Goal: Task Accomplishment & Management: Complete application form

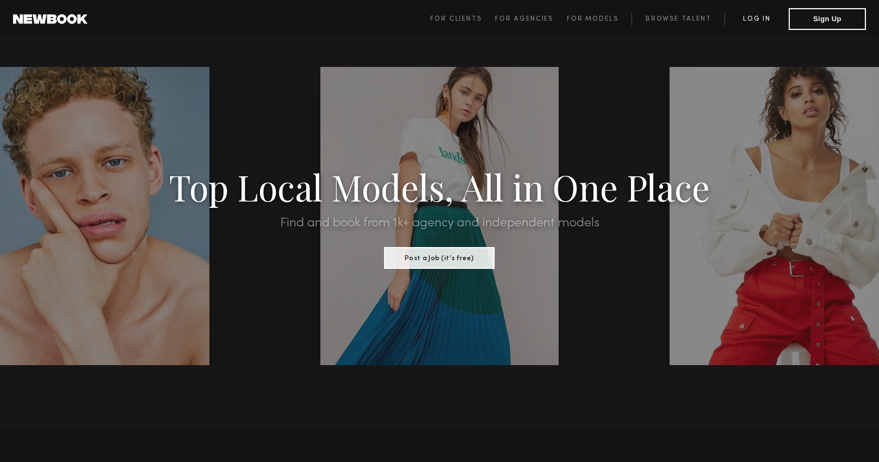
click at [752, 19] on link "Log in" at bounding box center [757, 19] width 64 height 13
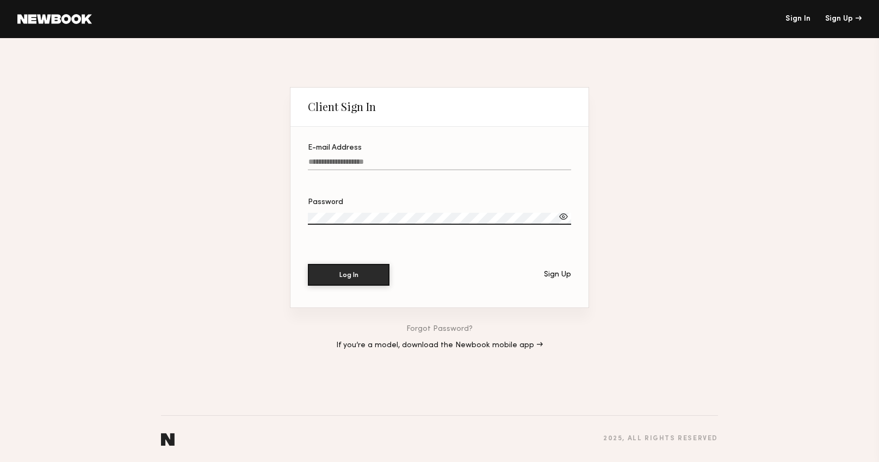
click at [363, 168] on input "E-mail Address" at bounding box center [439, 164] width 263 height 13
type input "**********"
click at [308, 264] on button "Log In" at bounding box center [349, 275] width 82 height 22
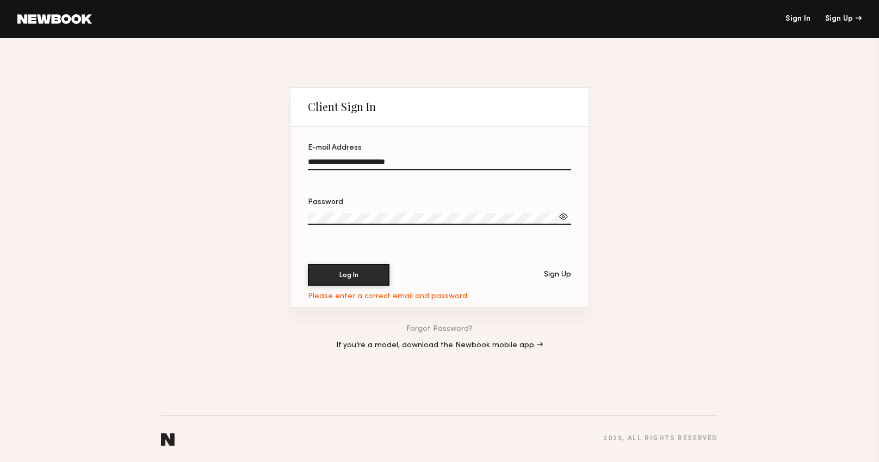
click at [565, 215] on div at bounding box center [563, 216] width 11 height 11
click at [419, 206] on label "Password" at bounding box center [439, 217] width 263 height 37
click at [0, 0] on div at bounding box center [0, 0] width 0 height 0
click at [349, 282] on button "Log In" at bounding box center [349, 274] width 82 height 22
click at [308, 264] on button "Log In" at bounding box center [349, 275] width 82 height 22
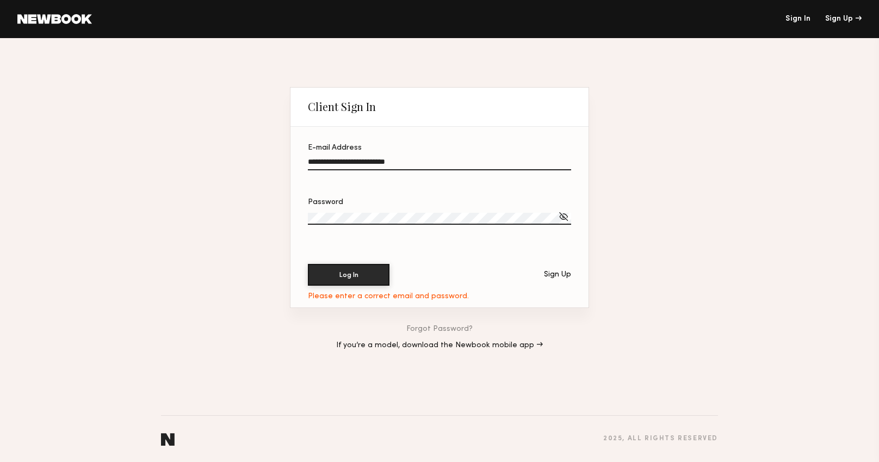
click at [440, 327] on link "Forgot Password?" at bounding box center [439, 329] width 66 height 8
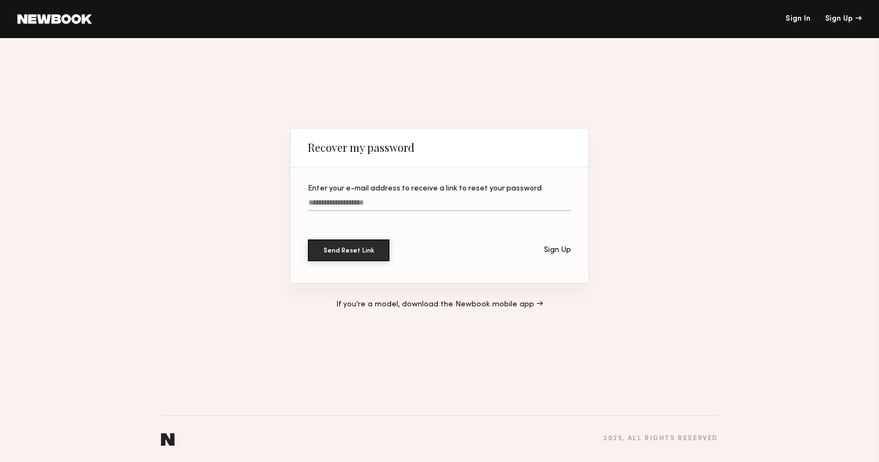
click at [334, 208] on input "Enter your e-mail address to receive a link to reset your password" at bounding box center [439, 205] width 263 height 13
type input "**********"
click at [308, 239] on button "Send Reset Link" at bounding box center [349, 250] width 82 height 22
click at [546, 246] on div "Sign Up" at bounding box center [557, 250] width 27 height 8
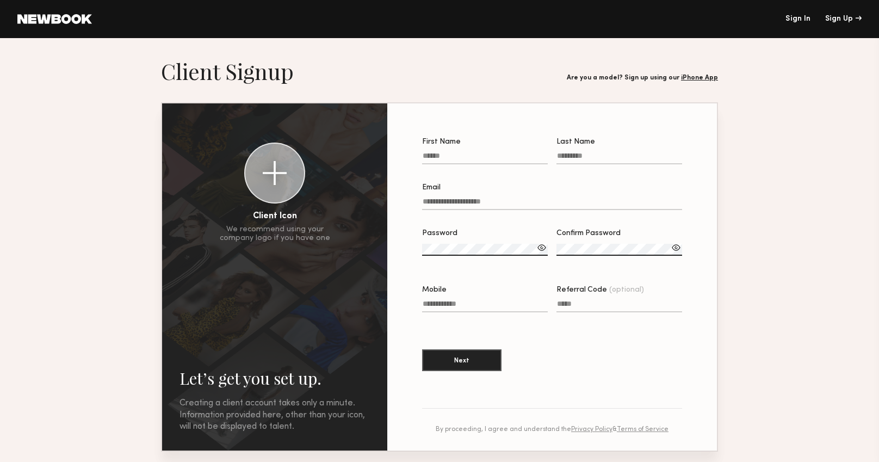
click at [570, 312] on label "Referral Code (optional)" at bounding box center [620, 304] width 126 height 37
click at [570, 312] on input "Referral Code (optional)" at bounding box center [620, 306] width 126 height 13
click at [568, 304] on input "Referral Code (optional)" at bounding box center [620, 306] width 126 height 13
click at [445, 143] on div "First Name" at bounding box center [485, 142] width 126 height 8
click at [445, 152] on input "First Name" at bounding box center [485, 158] width 126 height 13
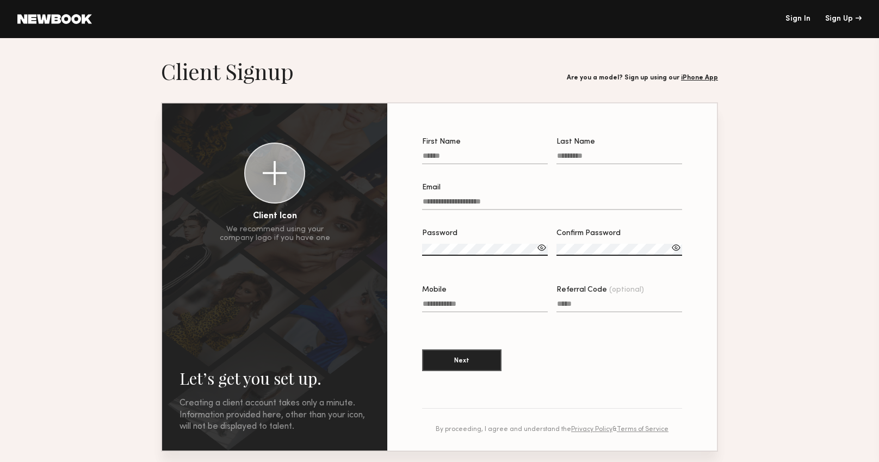
click at [440, 153] on input "First Name" at bounding box center [485, 158] width 126 height 13
type input "**********"
type input "******"
click at [435, 201] on input "Email" at bounding box center [552, 204] width 260 height 13
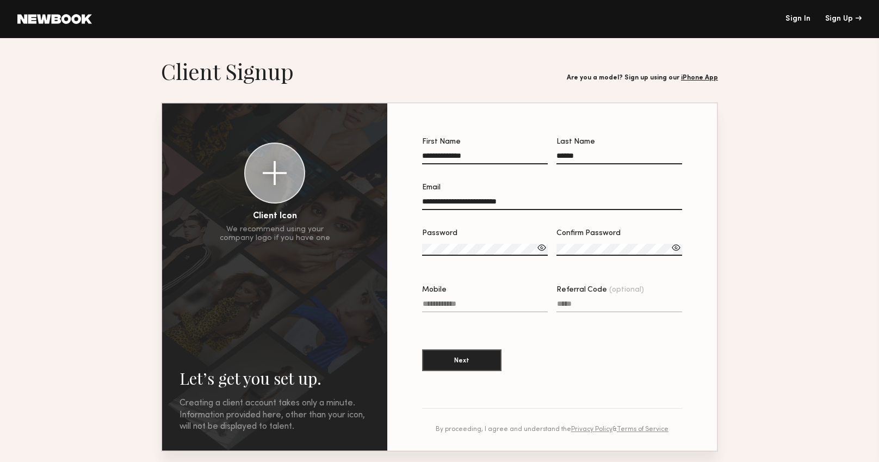
type input "**********"
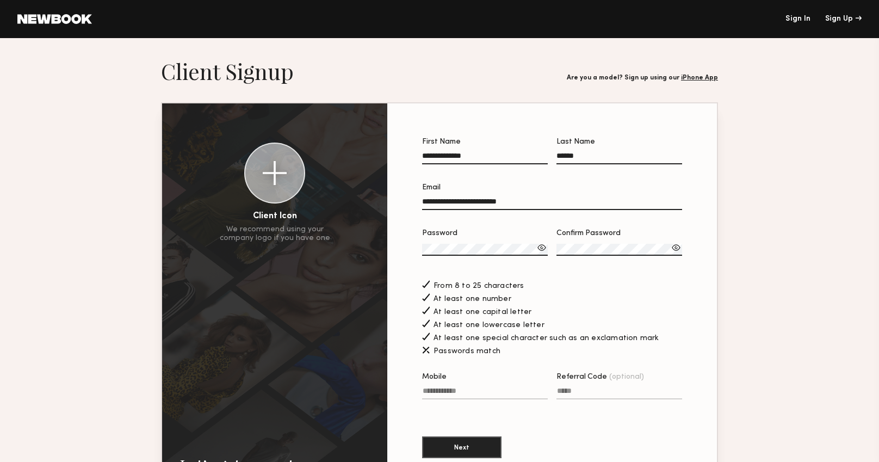
click at [539, 247] on div at bounding box center [542, 247] width 11 height 11
click at [677, 250] on div at bounding box center [676, 247] width 11 height 11
click at [519, 385] on label "Mobile" at bounding box center [485, 391] width 126 height 37
click at [519, 387] on input "Mobile" at bounding box center [485, 393] width 126 height 13
type input "**********"
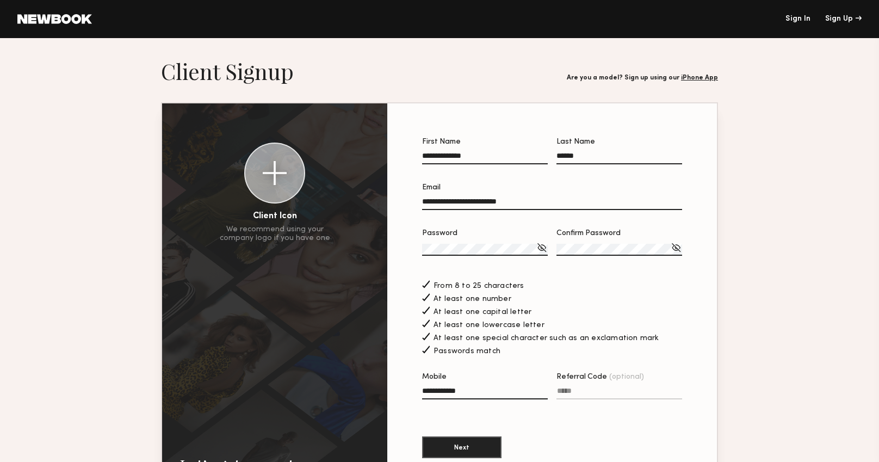
click at [612, 421] on section "**********" at bounding box center [552, 303] width 260 height 331
click at [480, 446] on button "Next" at bounding box center [461, 447] width 79 height 22
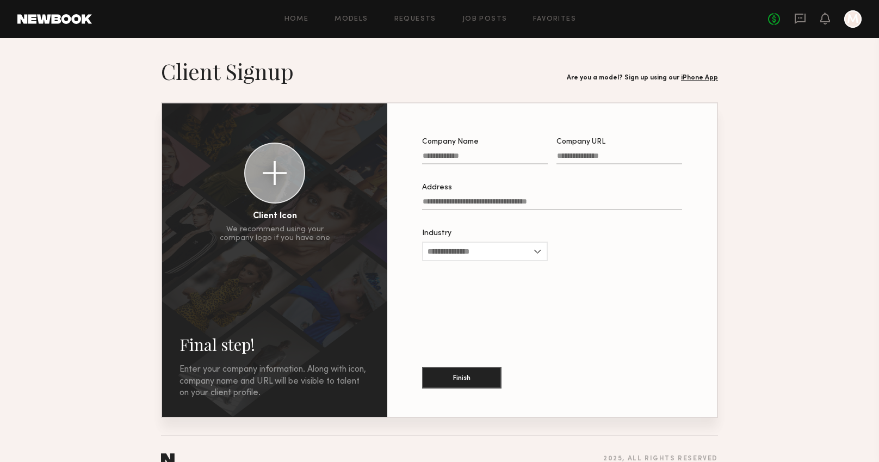
click at [453, 170] on div at bounding box center [485, 171] width 126 height 9
click at [453, 164] on input "Company Name" at bounding box center [485, 158] width 126 height 13
click at [451, 160] on input "Company Name" at bounding box center [485, 158] width 126 height 13
type input "**********"
click at [569, 159] on input "Company URL" at bounding box center [620, 158] width 126 height 13
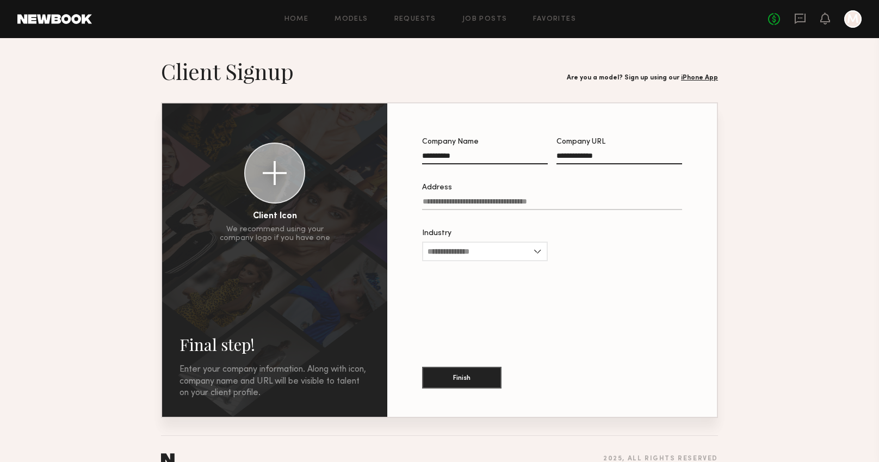
type input "**********"
click at [434, 205] on input "Address" at bounding box center [552, 204] width 260 height 13
click at [450, 199] on input "Address Please choose a location from the suggested addresses. This field doesn…" at bounding box center [552, 204] width 260 height 13
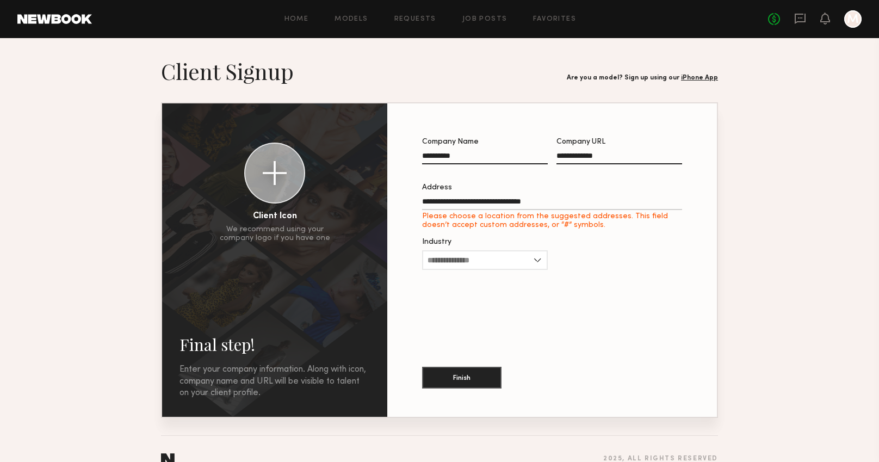
type input "**********"
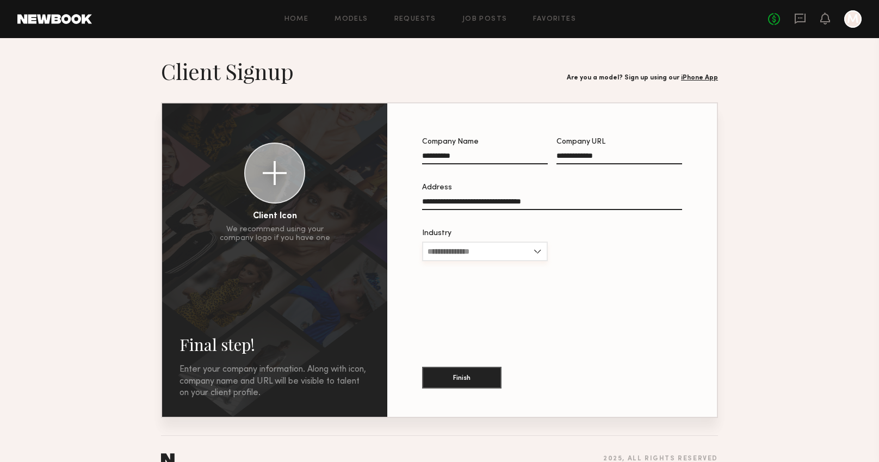
click at [455, 247] on input "Industry" at bounding box center [485, 252] width 126 height 20
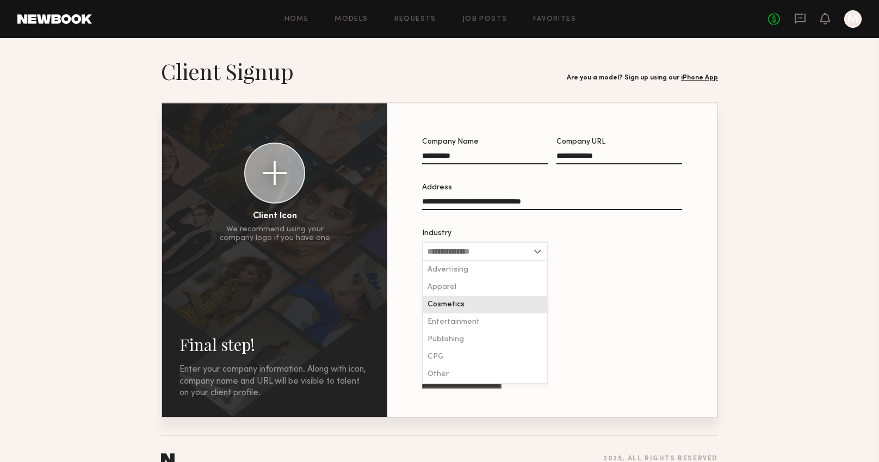
scroll to position [20, 0]
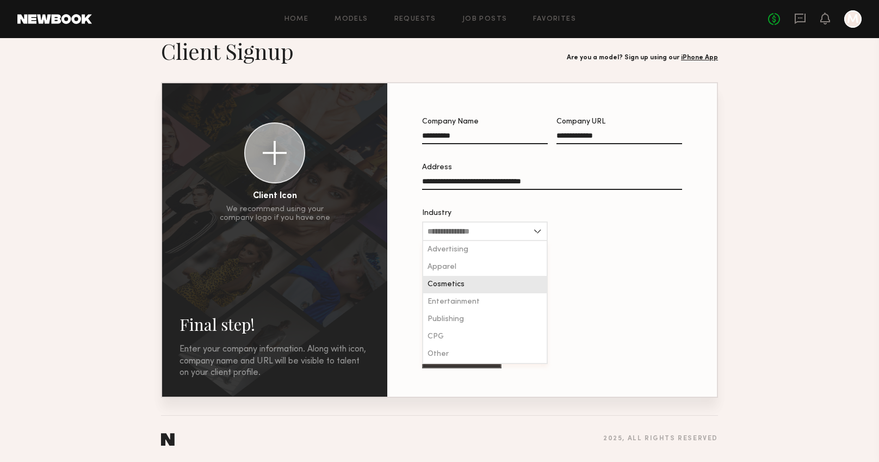
click at [443, 279] on div "Cosmetics" at bounding box center [485, 284] width 124 height 17
type input "*********"
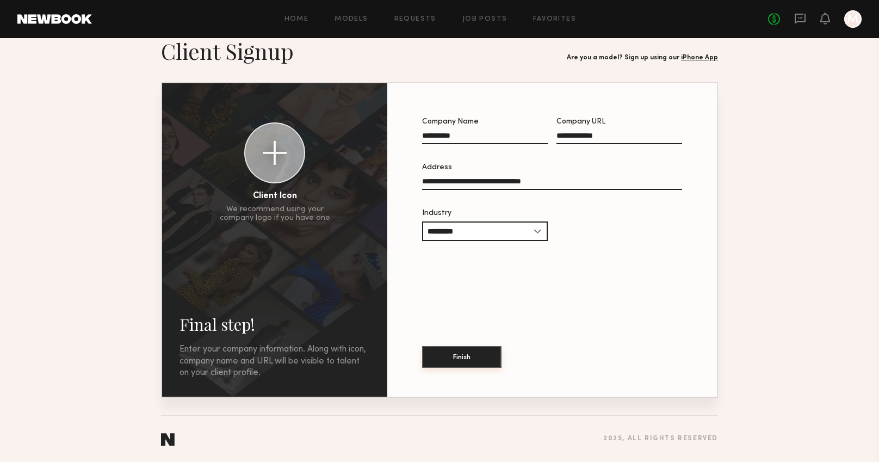
click at [455, 361] on button "Finish" at bounding box center [461, 357] width 79 height 22
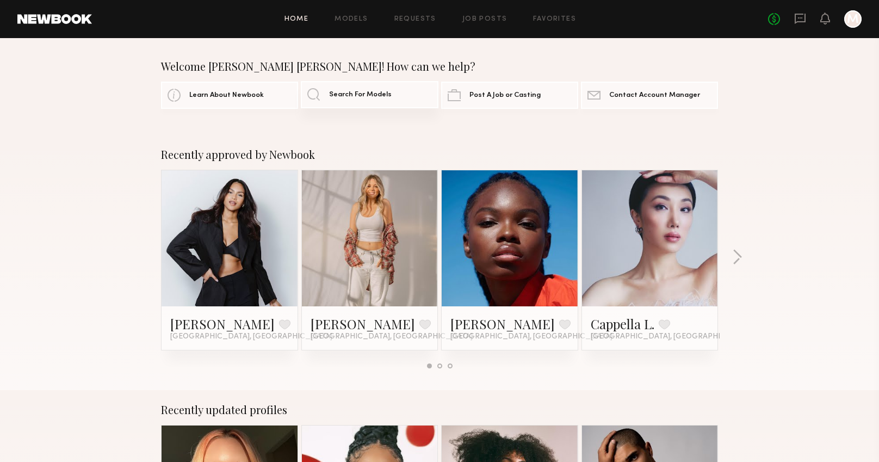
click at [382, 101] on link "Search For Models" at bounding box center [369, 94] width 137 height 27
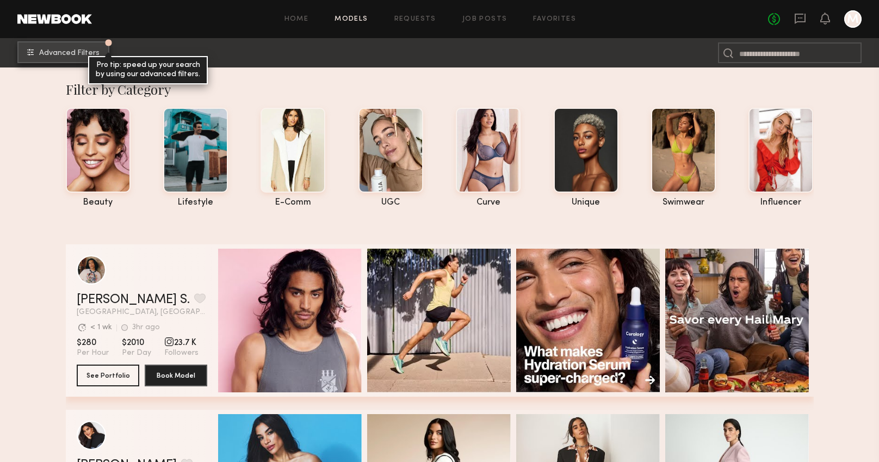
click at [73, 48] on button "Advanced Filters Pro tip: speed up your search by using our advanced filters." at bounding box center [63, 52] width 92 height 22
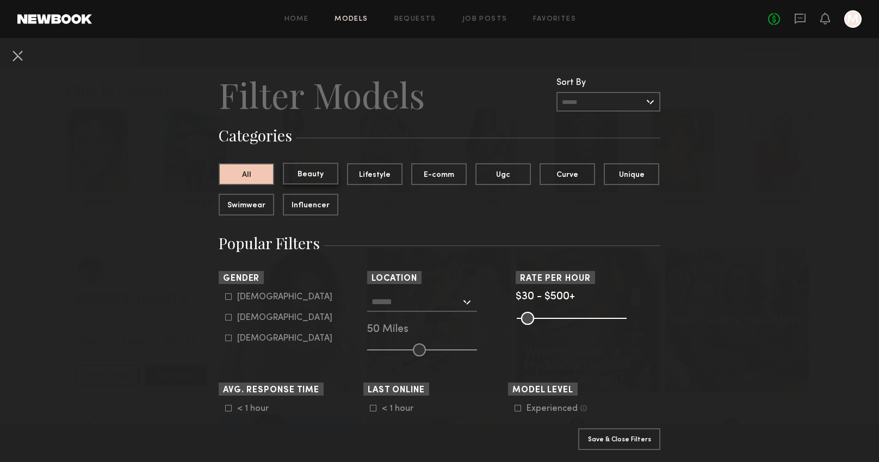
click at [313, 177] on button "Beauty" at bounding box center [311, 174] width 56 height 22
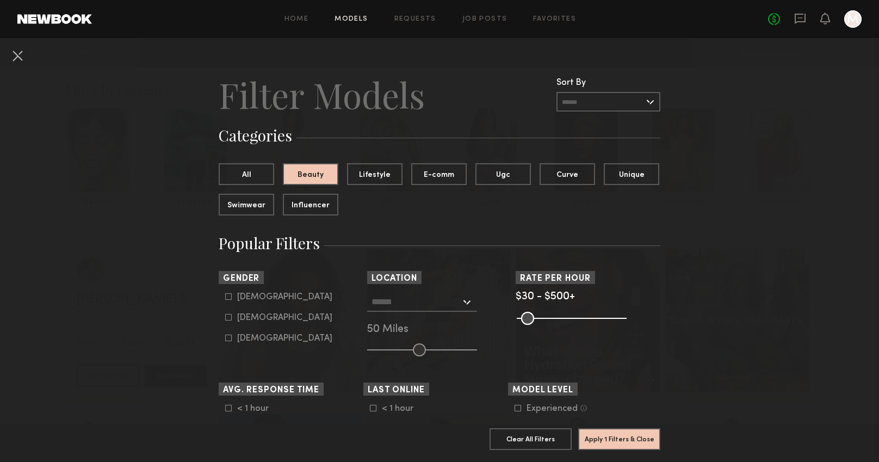
click at [247, 317] on div "[DEMOGRAPHIC_DATA]" at bounding box center [284, 318] width 95 height 7
type input "**"
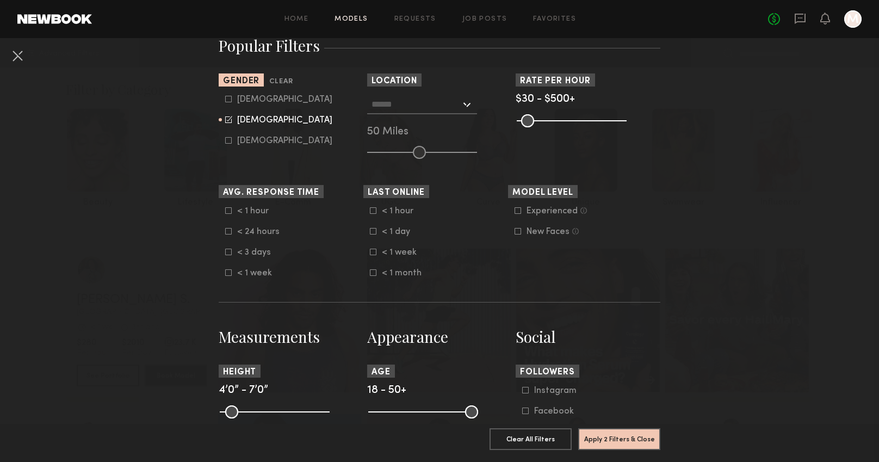
scroll to position [252, 0]
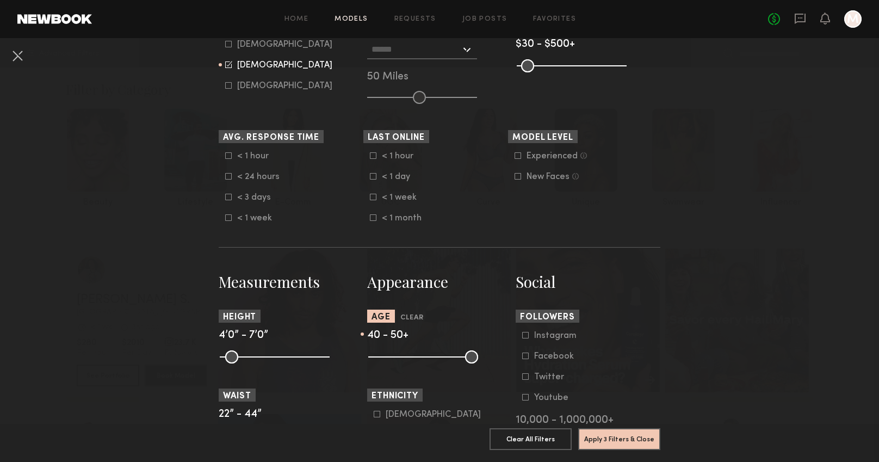
type input "**"
drag, startPoint x: 374, startPoint y: 359, endPoint x: 439, endPoint y: 354, distance: 65.5
click at [439, 354] on input "range" at bounding box center [423, 356] width 110 height 13
click at [620, 439] on button "Apply 3 Filters & Close" at bounding box center [619, 439] width 82 height 22
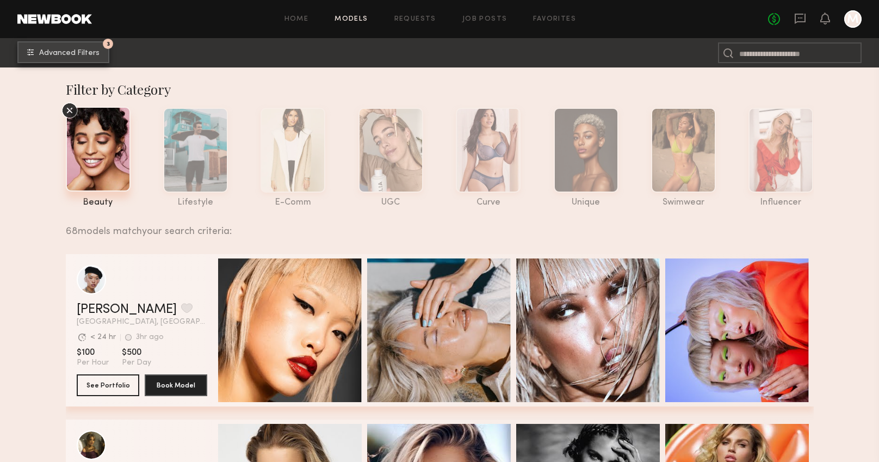
click at [83, 57] on button "3 Advanced Filters" at bounding box center [63, 52] width 92 height 22
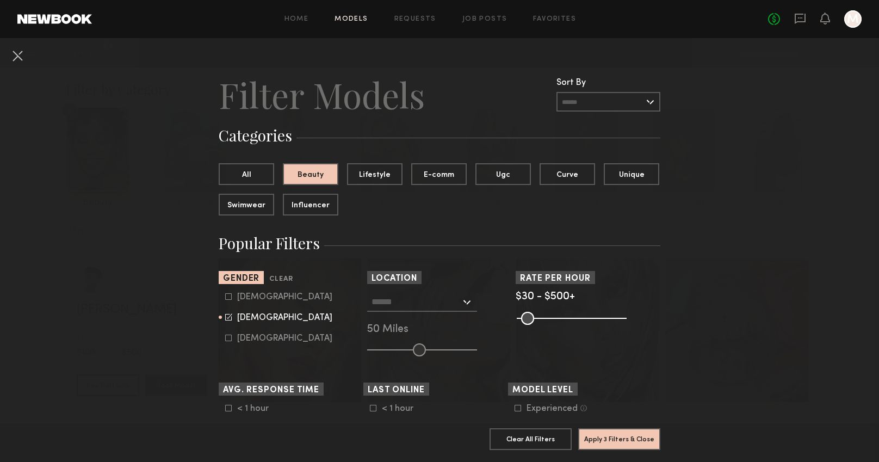
click at [425, 301] on input "text" at bounding box center [416, 301] width 89 height 19
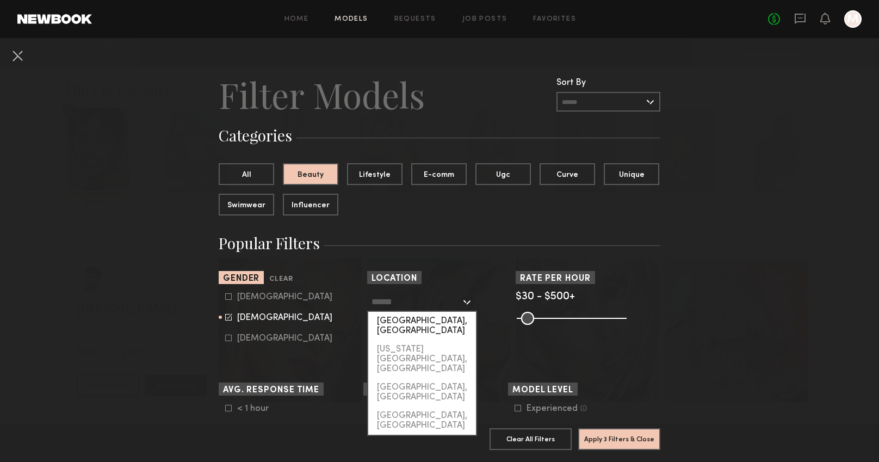
click at [416, 325] on div "[GEOGRAPHIC_DATA], [GEOGRAPHIC_DATA]" at bounding box center [422, 326] width 108 height 28
type input "**********"
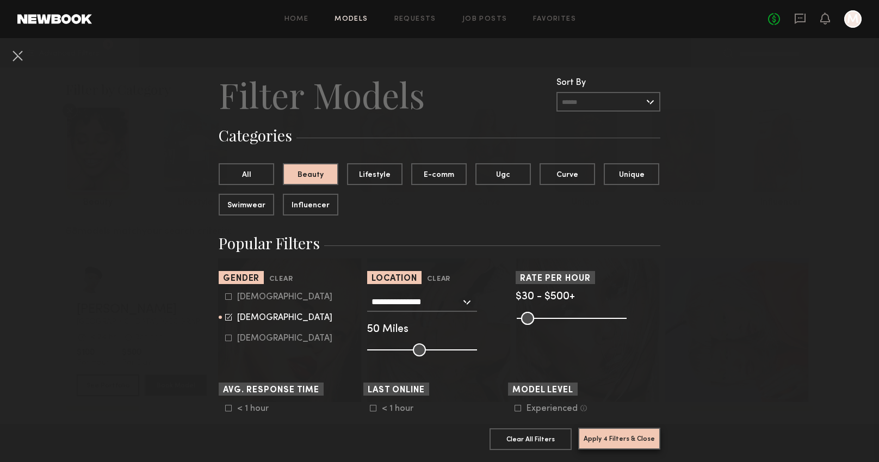
click at [639, 442] on button "Apply 4 Filters & Close" at bounding box center [619, 439] width 82 height 22
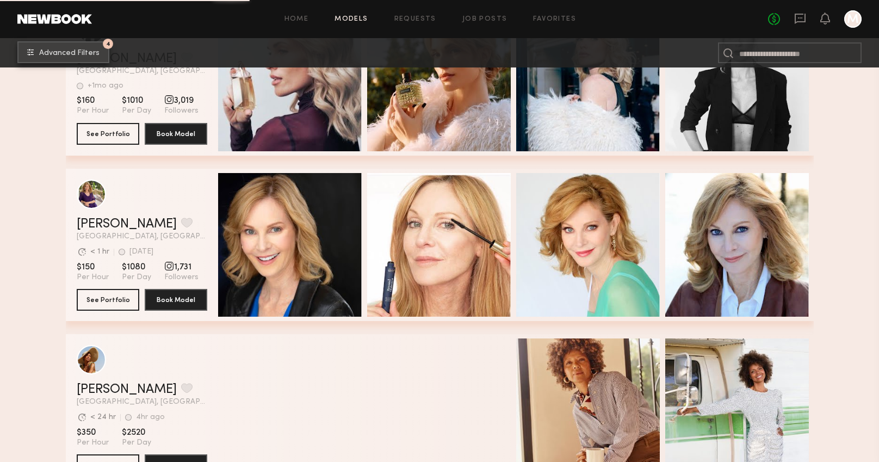
scroll to position [1805, 0]
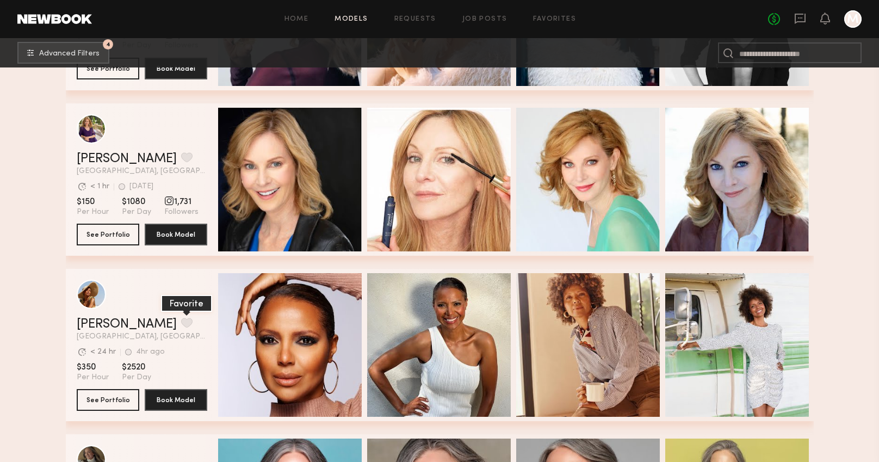
click at [181, 326] on button "grid" at bounding box center [186, 323] width 11 height 10
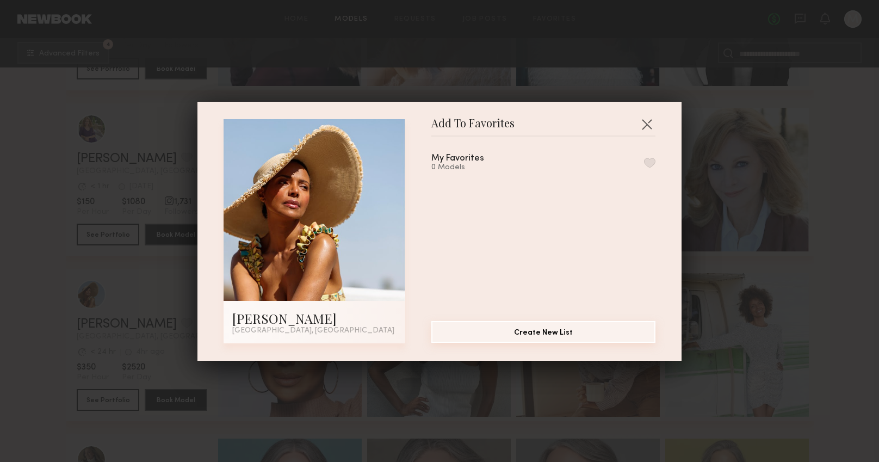
click at [457, 330] on button "Create New List" at bounding box center [543, 332] width 224 height 22
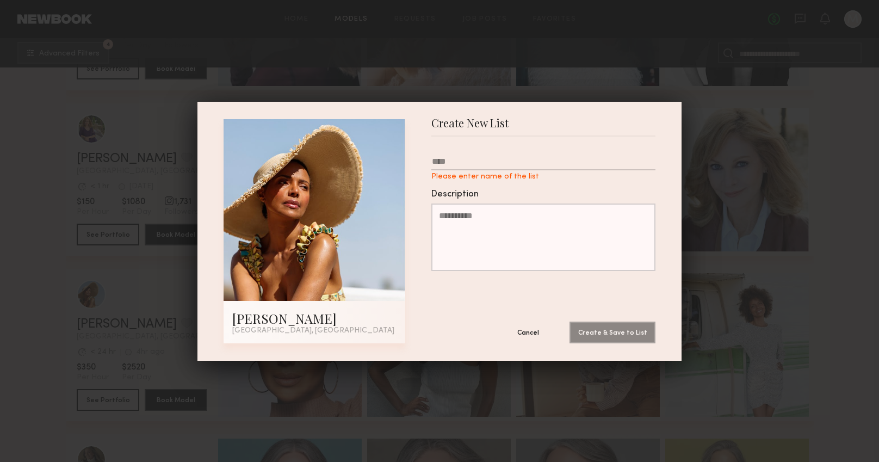
click at [476, 231] on textarea "Description" at bounding box center [543, 237] width 224 height 67
click at [466, 153] on form "Please enter name of the list Description Cancel Create & Save to List" at bounding box center [543, 240] width 224 height 207
click at [466, 158] on input "Please enter name of the list" at bounding box center [543, 164] width 224 height 14
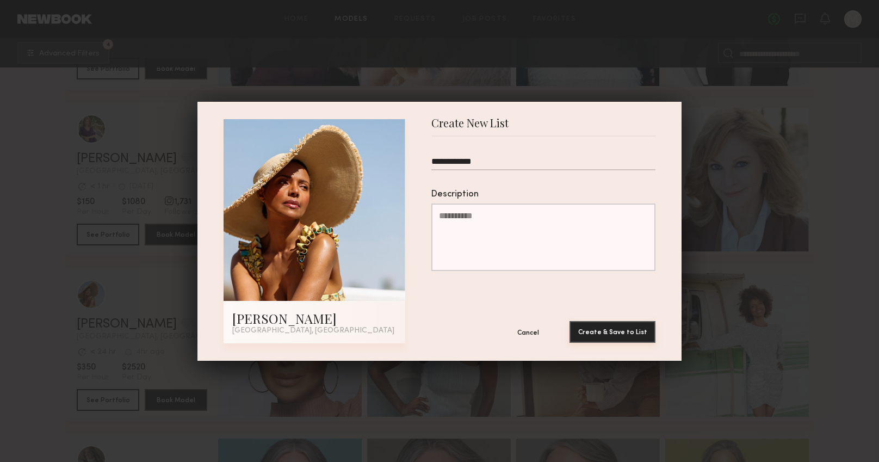
type input "**********"
click at [604, 335] on button "Create & Save to List" at bounding box center [613, 332] width 86 height 22
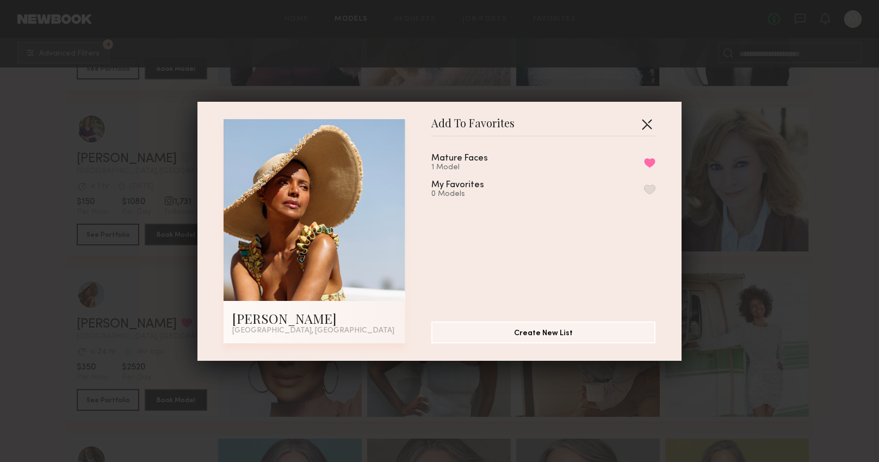
click at [654, 116] on button "button" at bounding box center [646, 123] width 17 height 17
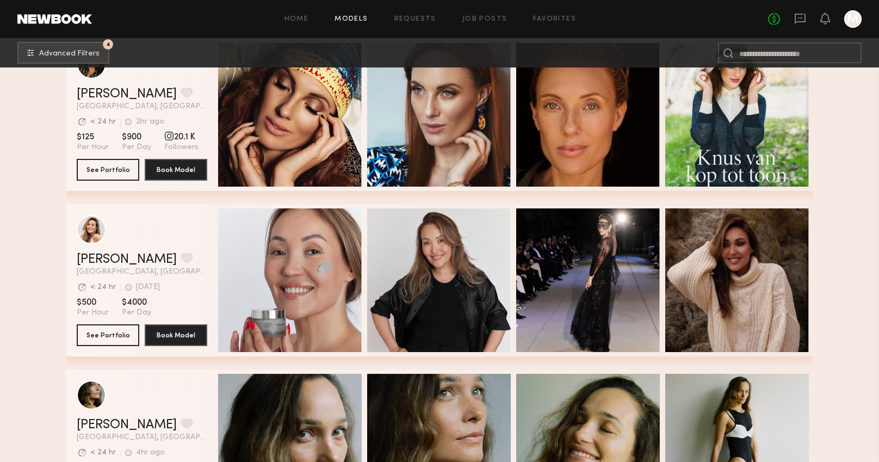
scroll to position [2853, 0]
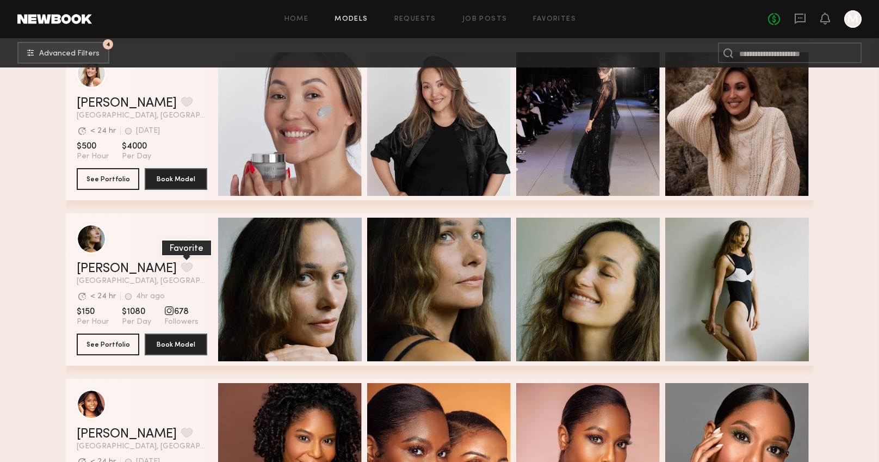
click at [181, 265] on button "grid" at bounding box center [186, 267] width 11 height 10
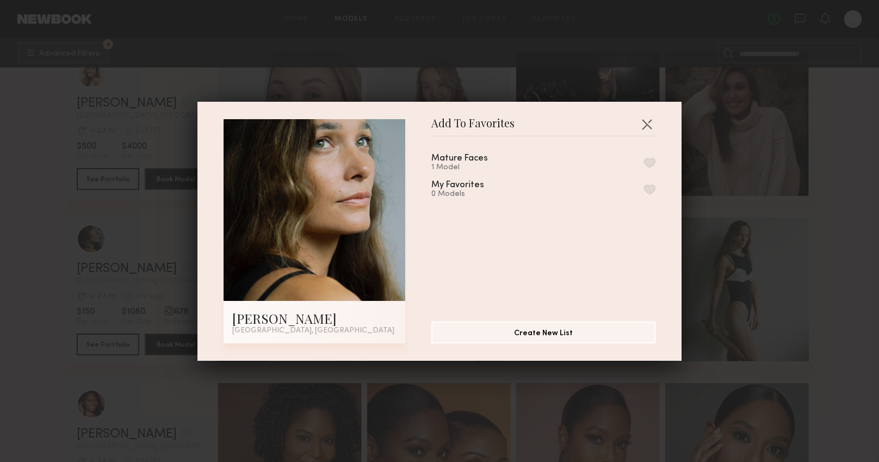
click at [643, 167] on div "Mature Faces 1 Model" at bounding box center [543, 163] width 224 height 18
click at [650, 163] on button "button" at bounding box center [649, 163] width 11 height 10
click at [649, 121] on button "button" at bounding box center [646, 123] width 17 height 17
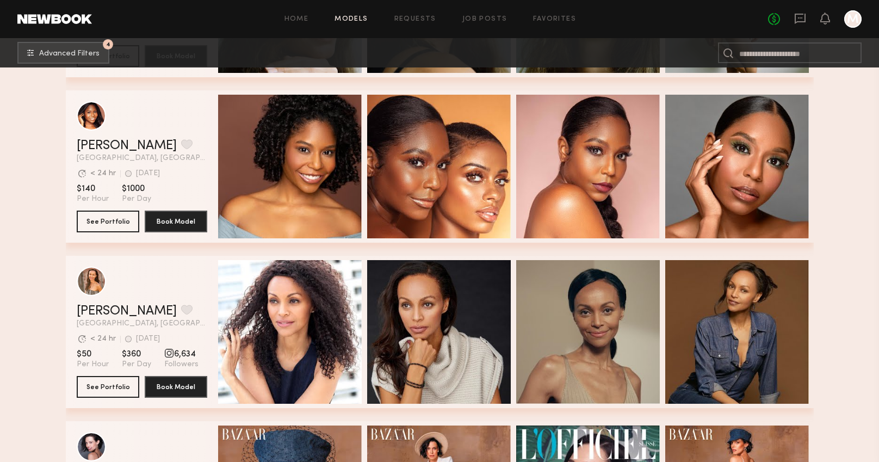
scroll to position [3148, 0]
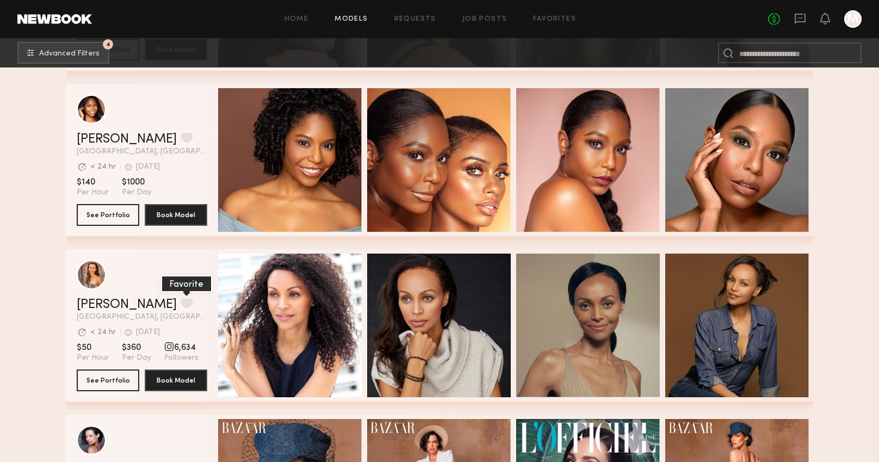
click at [181, 307] on button "grid" at bounding box center [186, 303] width 11 height 10
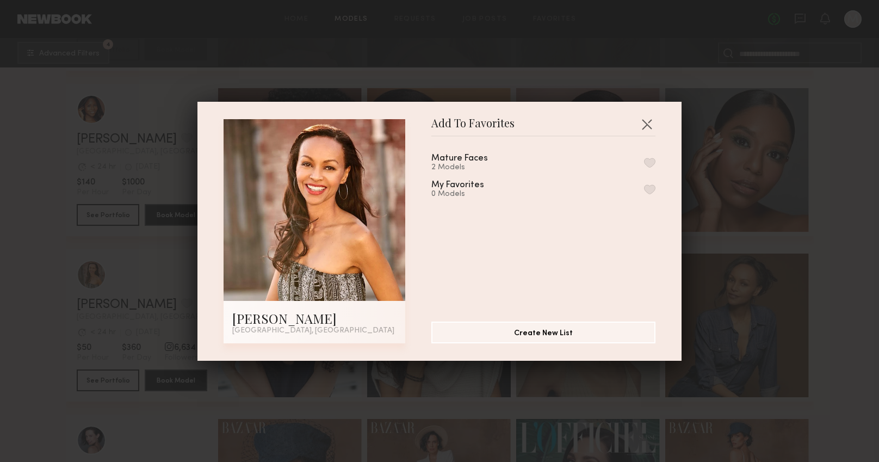
click at [651, 157] on div "Mature Faces 2 Models" at bounding box center [543, 163] width 224 height 18
click at [650, 158] on button "button" at bounding box center [649, 163] width 11 height 10
click at [649, 125] on button "button" at bounding box center [646, 123] width 17 height 17
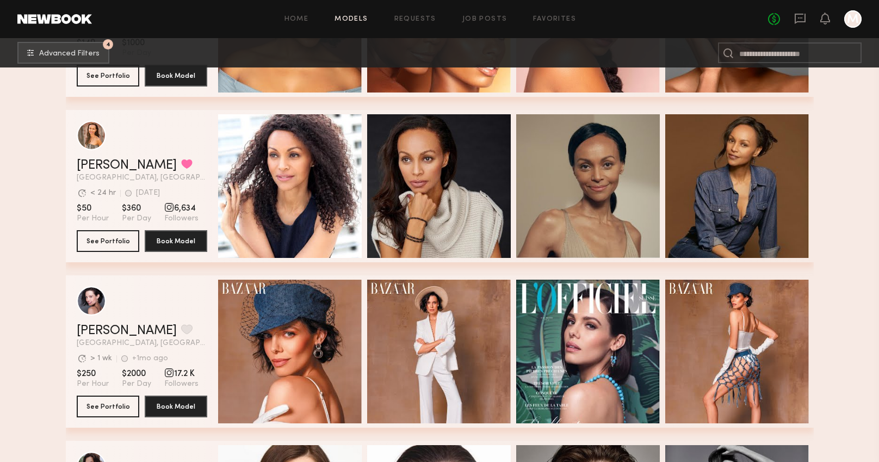
scroll to position [3288, 0]
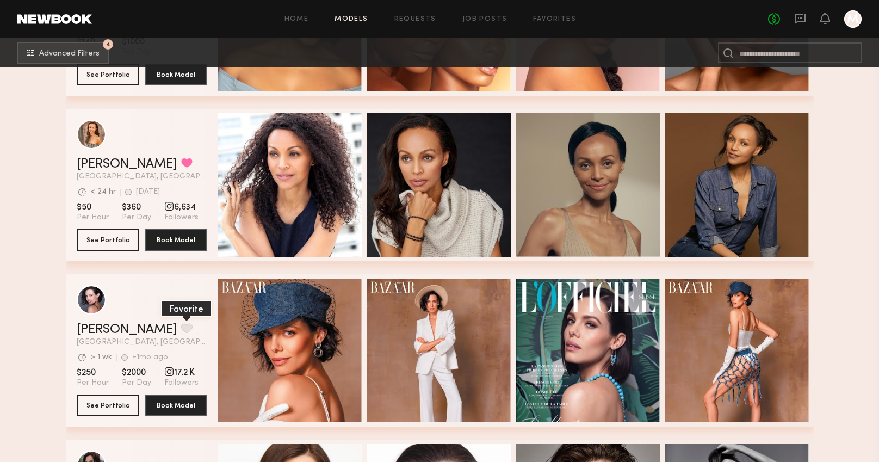
click at [181, 327] on button "grid" at bounding box center [186, 328] width 11 height 10
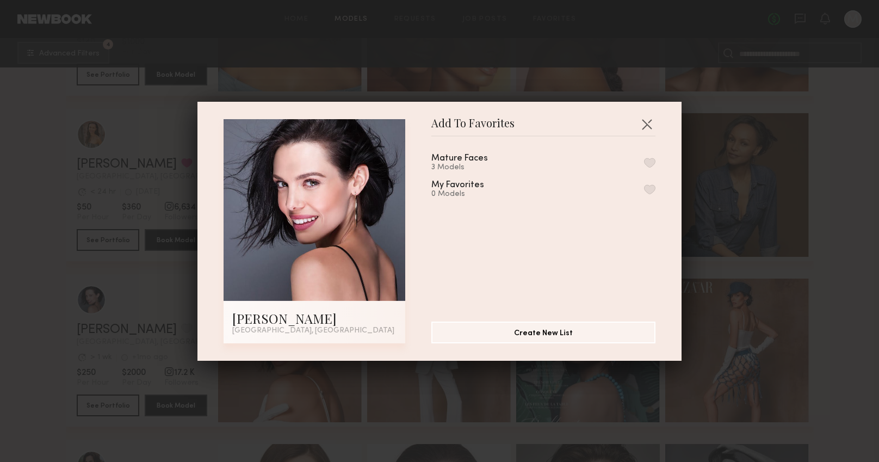
click at [649, 159] on button "button" at bounding box center [649, 163] width 11 height 10
click at [648, 122] on button "button" at bounding box center [646, 123] width 17 height 17
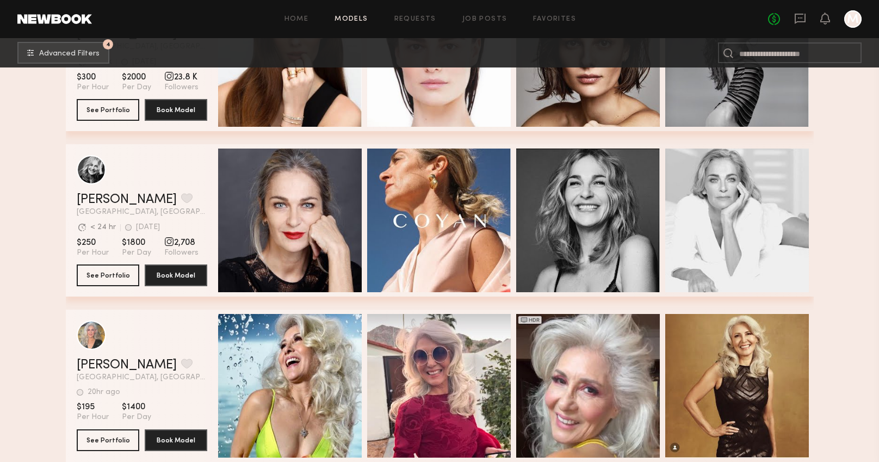
scroll to position [3750, 0]
click at [181, 197] on button "grid" at bounding box center [186, 198] width 11 height 10
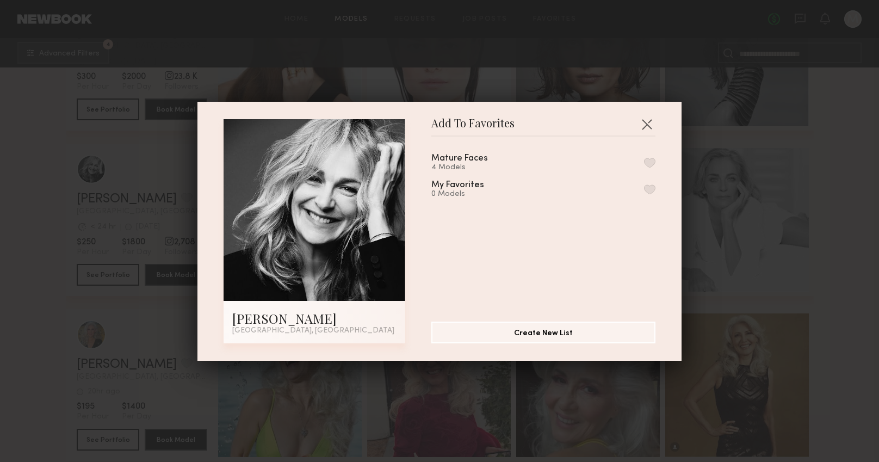
click at [650, 162] on button "button" at bounding box center [649, 163] width 11 height 10
click at [646, 127] on button "button" at bounding box center [646, 123] width 17 height 17
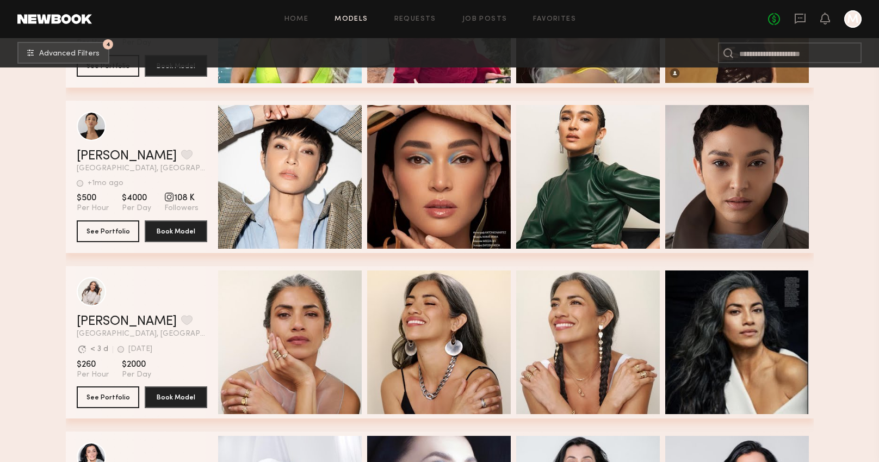
scroll to position [4128, 0]
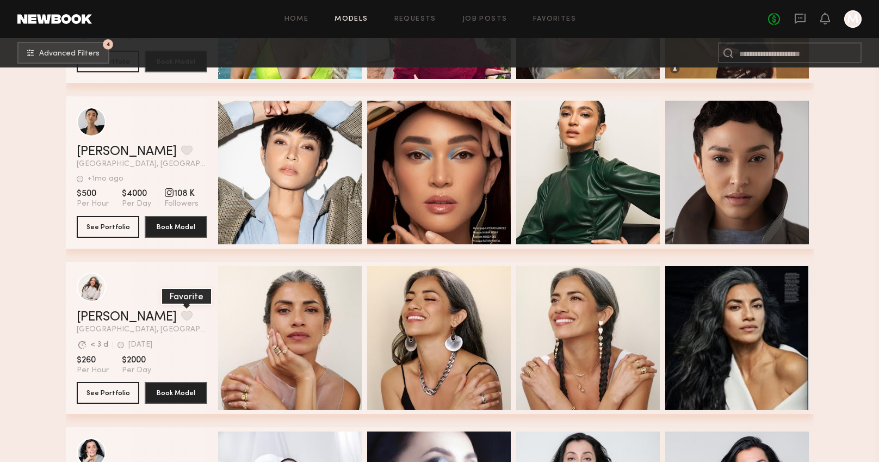
click at [181, 317] on button "grid" at bounding box center [186, 316] width 11 height 10
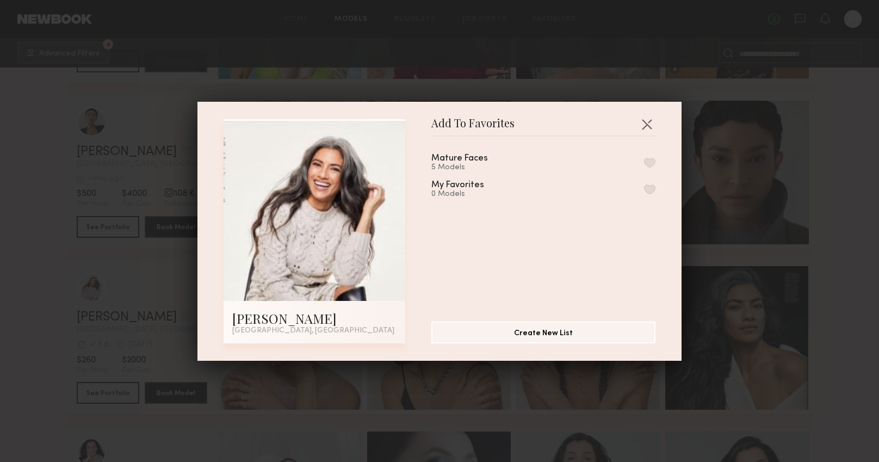
click at [652, 158] on button "button" at bounding box center [649, 163] width 11 height 10
click at [651, 126] on button "button" at bounding box center [646, 123] width 17 height 17
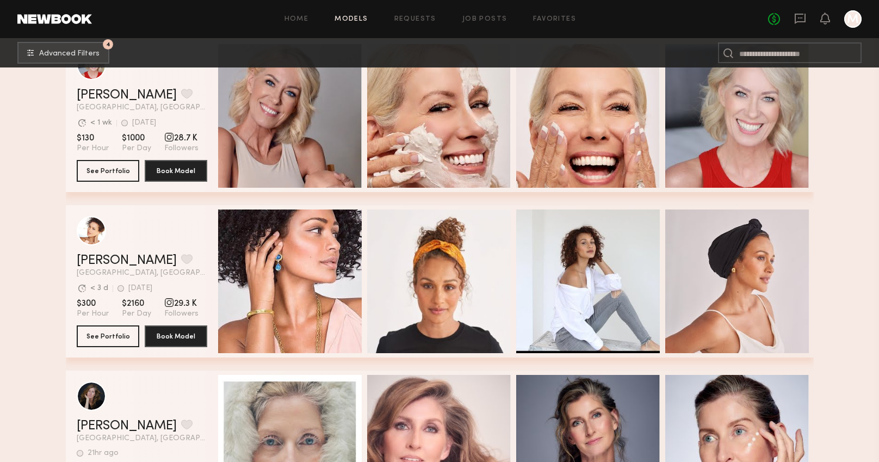
scroll to position [4732, 0]
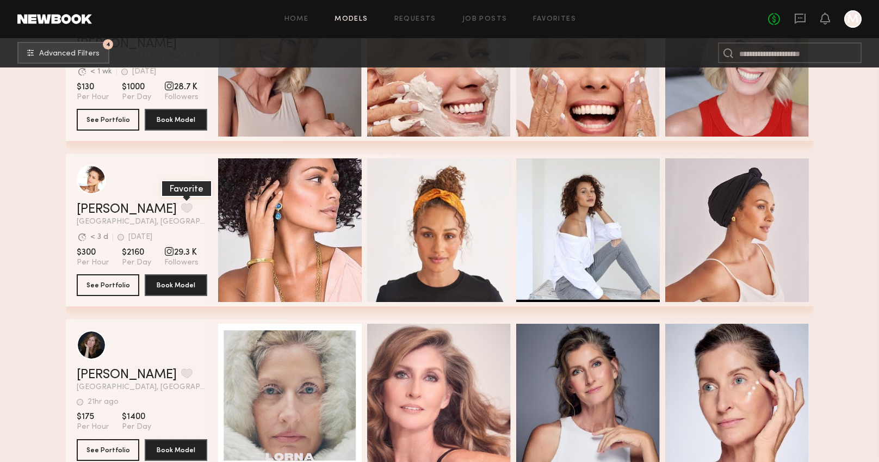
click at [181, 209] on button "grid" at bounding box center [186, 208] width 11 height 10
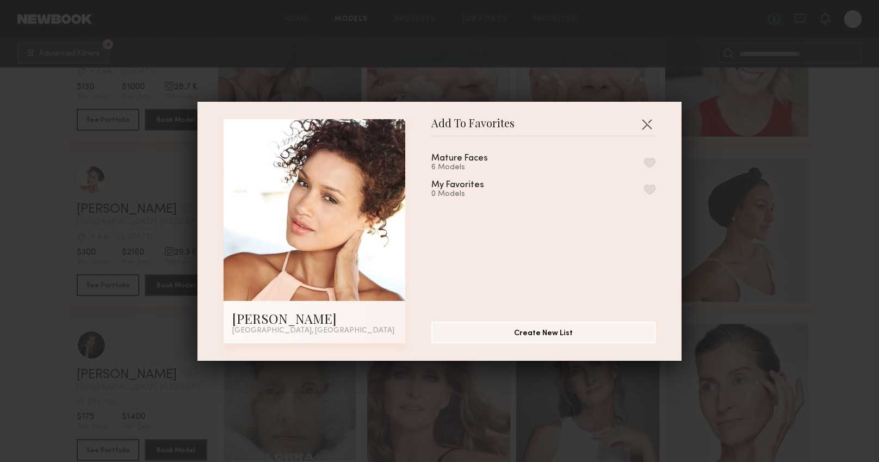
click at [649, 160] on button "button" at bounding box center [649, 163] width 11 height 10
click at [649, 127] on button "button" at bounding box center [646, 123] width 17 height 17
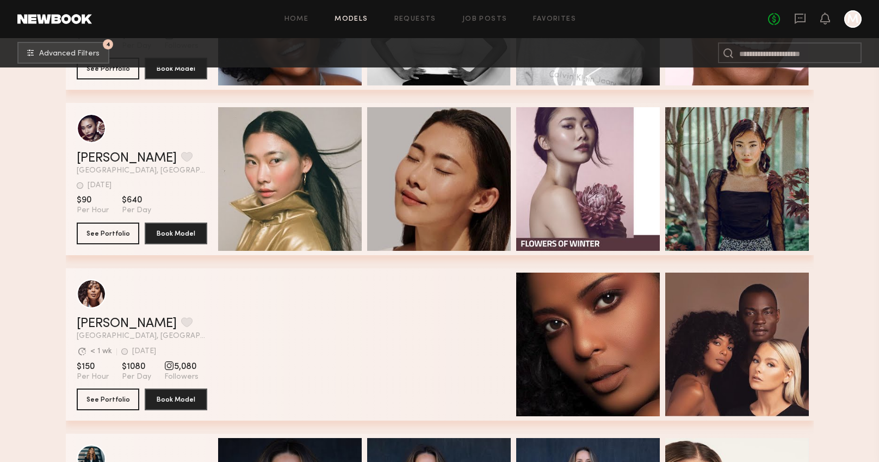
scroll to position [6932, 0]
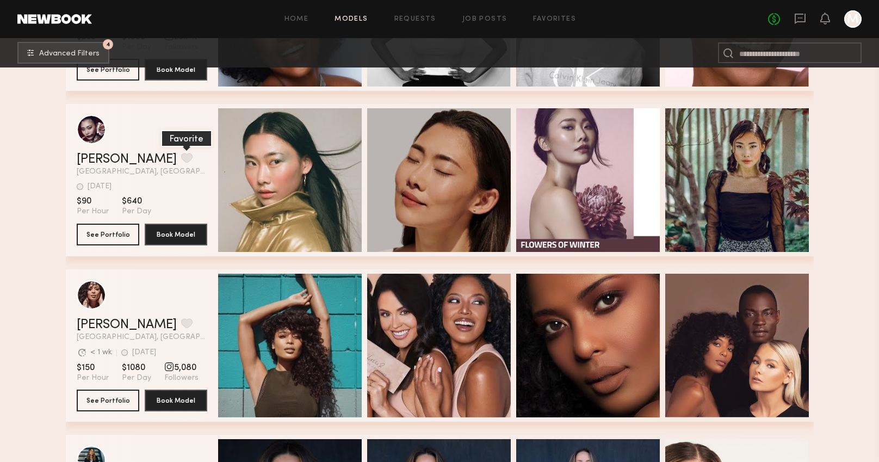
click at [181, 160] on button "grid" at bounding box center [186, 158] width 11 height 10
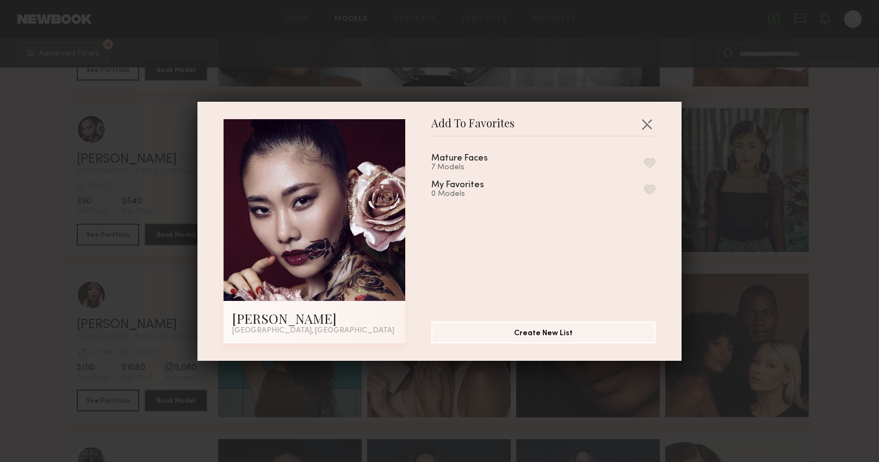
click at [651, 162] on button "button" at bounding box center [649, 163] width 11 height 10
click at [641, 120] on button "button" at bounding box center [646, 123] width 17 height 17
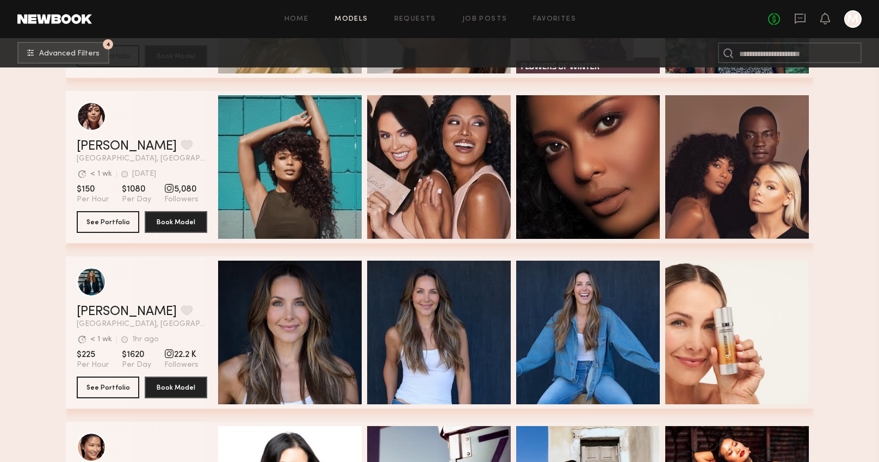
scroll to position [7108, 0]
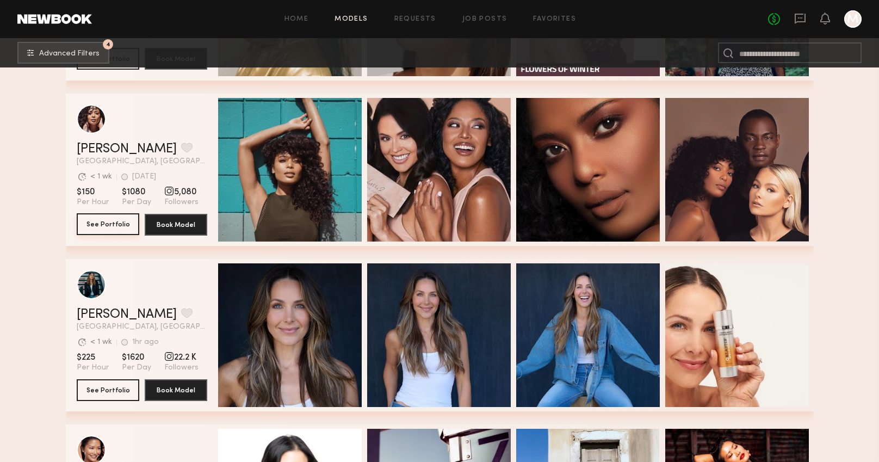
click at [119, 227] on button "See Portfolio" at bounding box center [108, 224] width 63 height 22
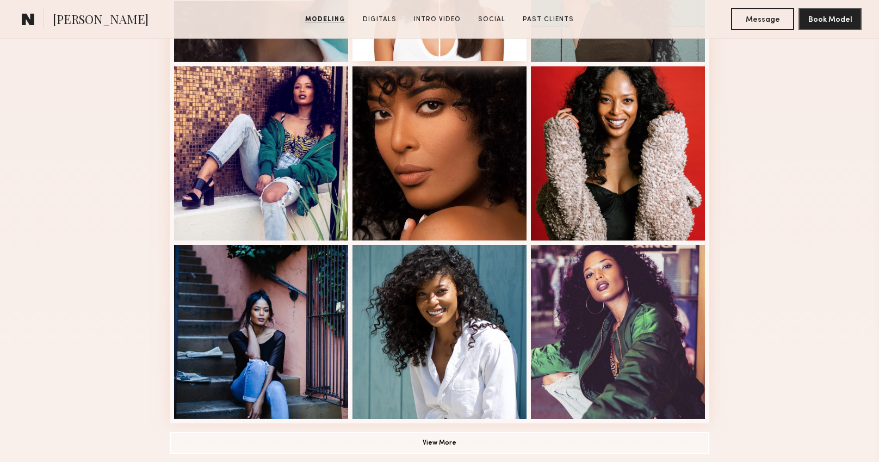
scroll to position [690, 0]
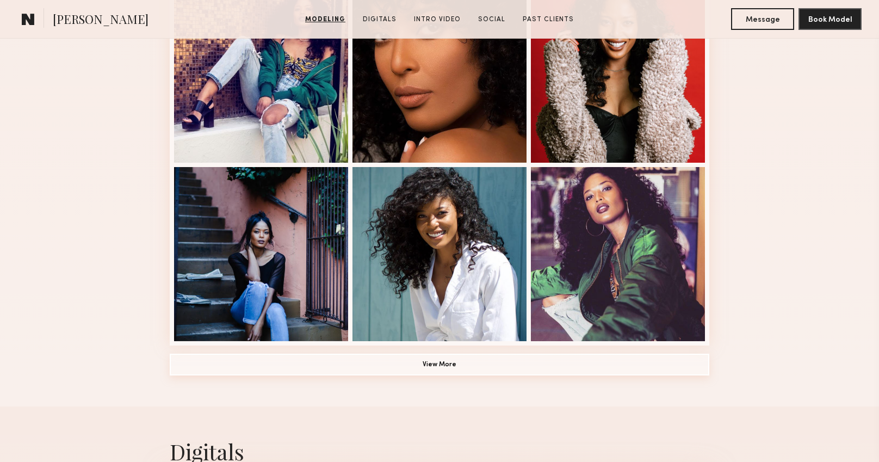
click at [427, 362] on button "View More" at bounding box center [440, 365] width 540 height 22
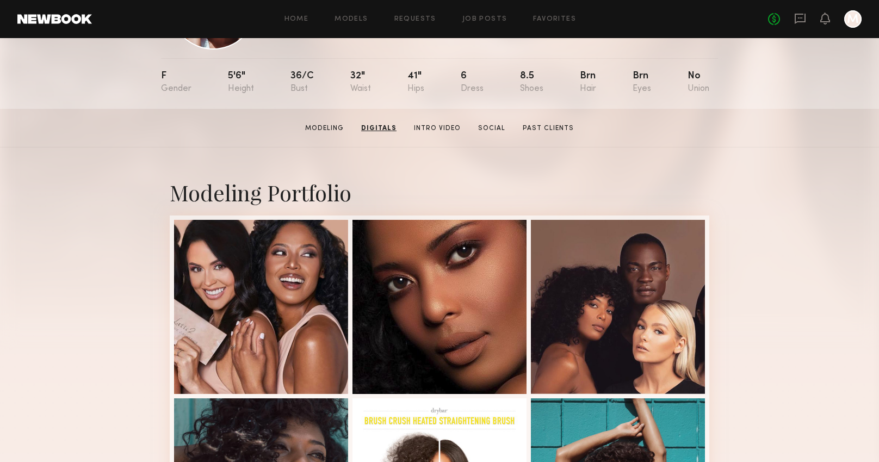
scroll to position [0, 0]
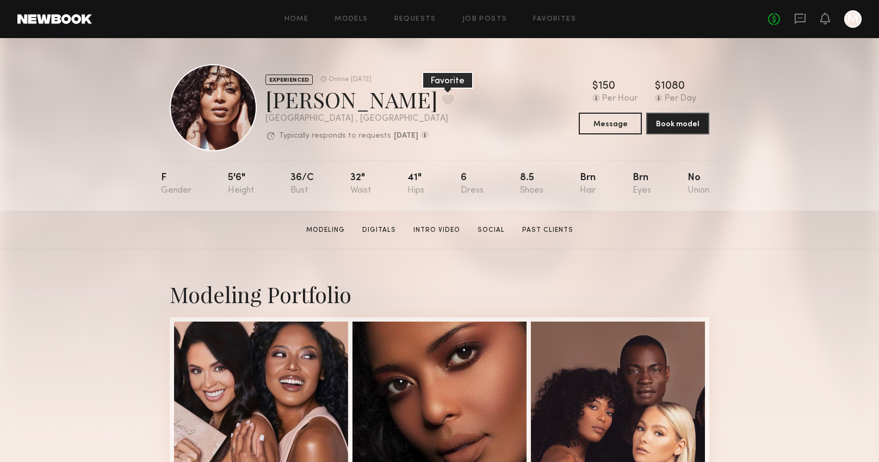
click at [442, 97] on button at bounding box center [447, 100] width 11 height 10
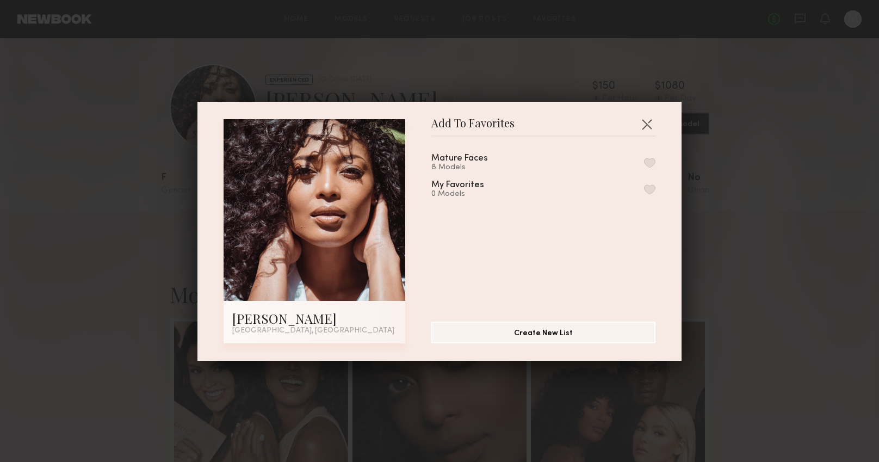
click at [648, 161] on button "button" at bounding box center [649, 163] width 11 height 10
click at [651, 123] on button "button" at bounding box center [646, 123] width 17 height 17
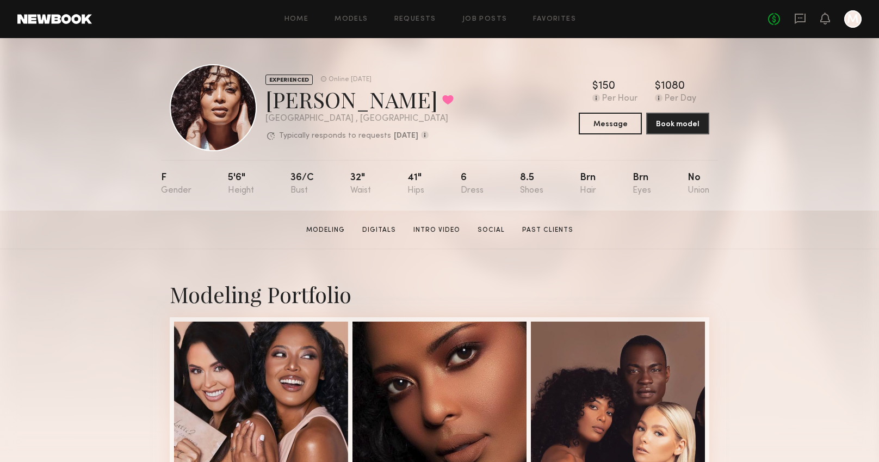
click at [852, 17] on div at bounding box center [852, 18] width 17 height 17
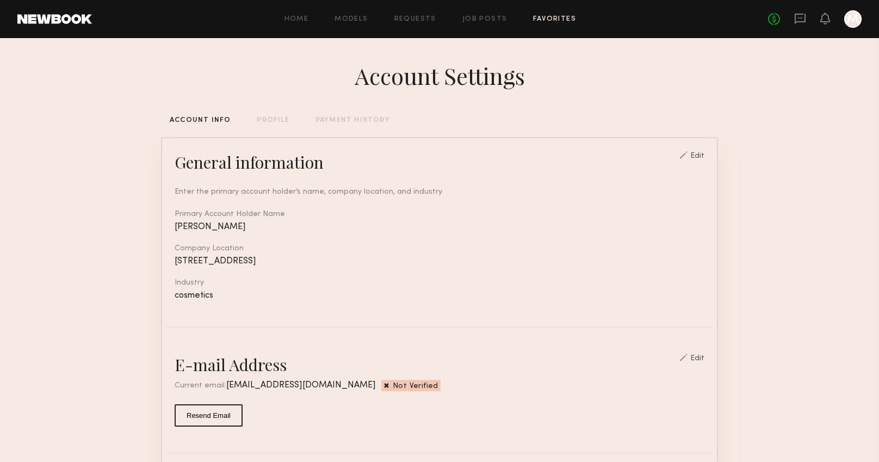
click at [543, 21] on link "Favorites" at bounding box center [554, 19] width 43 height 7
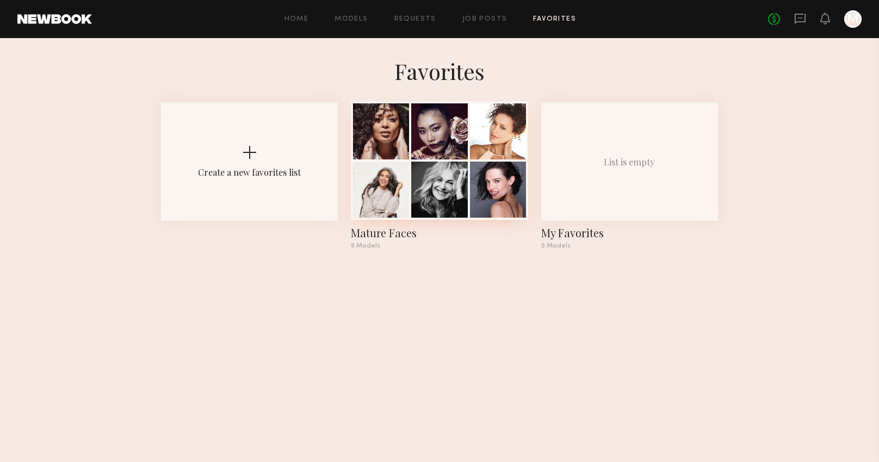
click at [377, 213] on div at bounding box center [381, 190] width 56 height 56
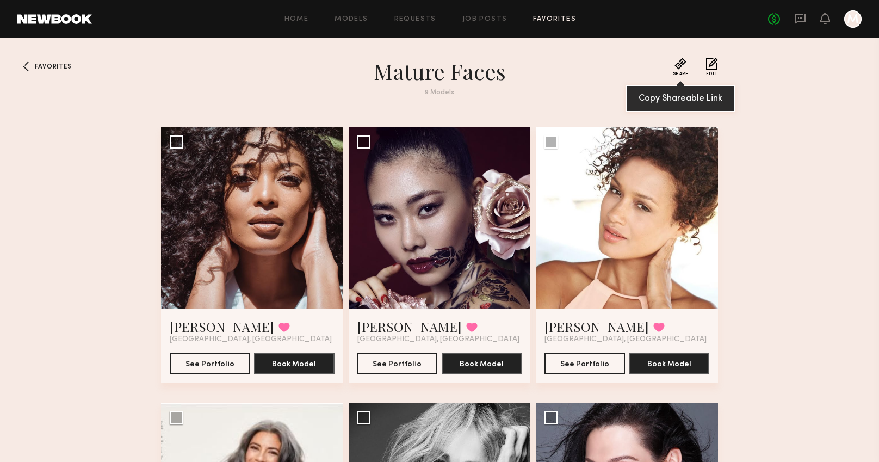
click at [681, 72] on span "Share" at bounding box center [681, 74] width 16 height 4
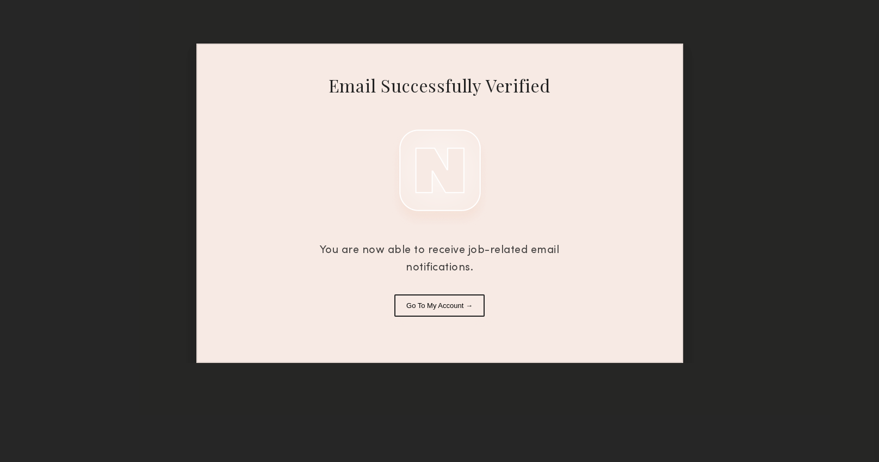
click at [427, 303] on button "Go To My Account →" at bounding box center [439, 305] width 90 height 22
